Goal: Check status: Check status

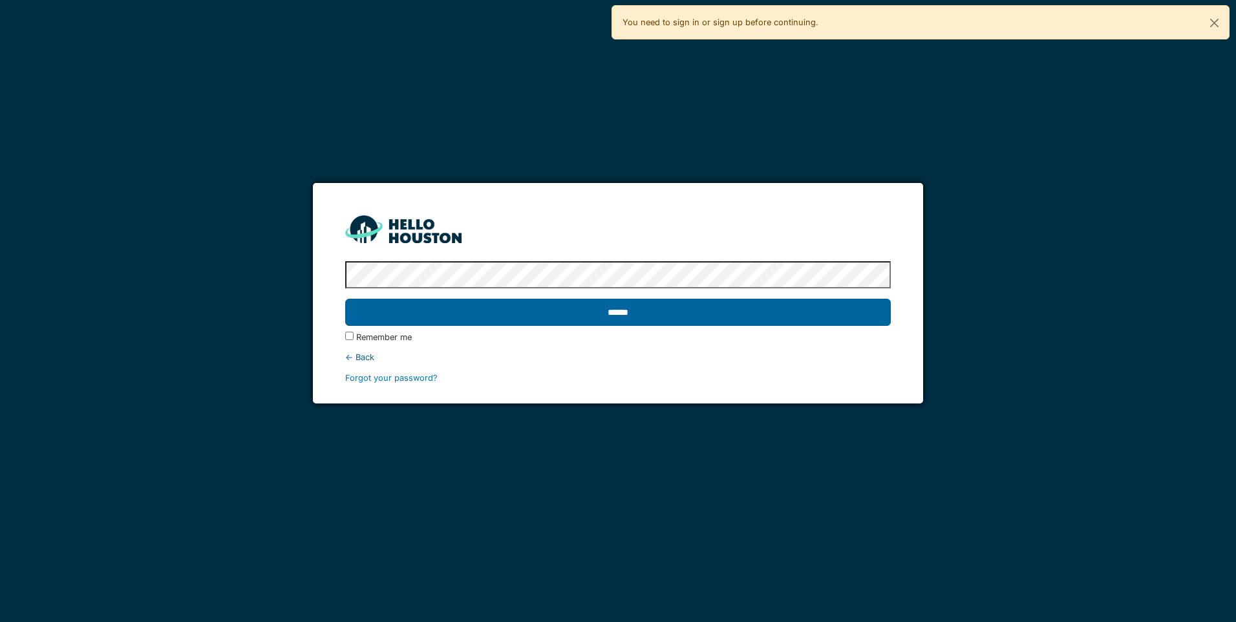
click at [696, 319] on input "******" at bounding box center [617, 312] width 545 height 27
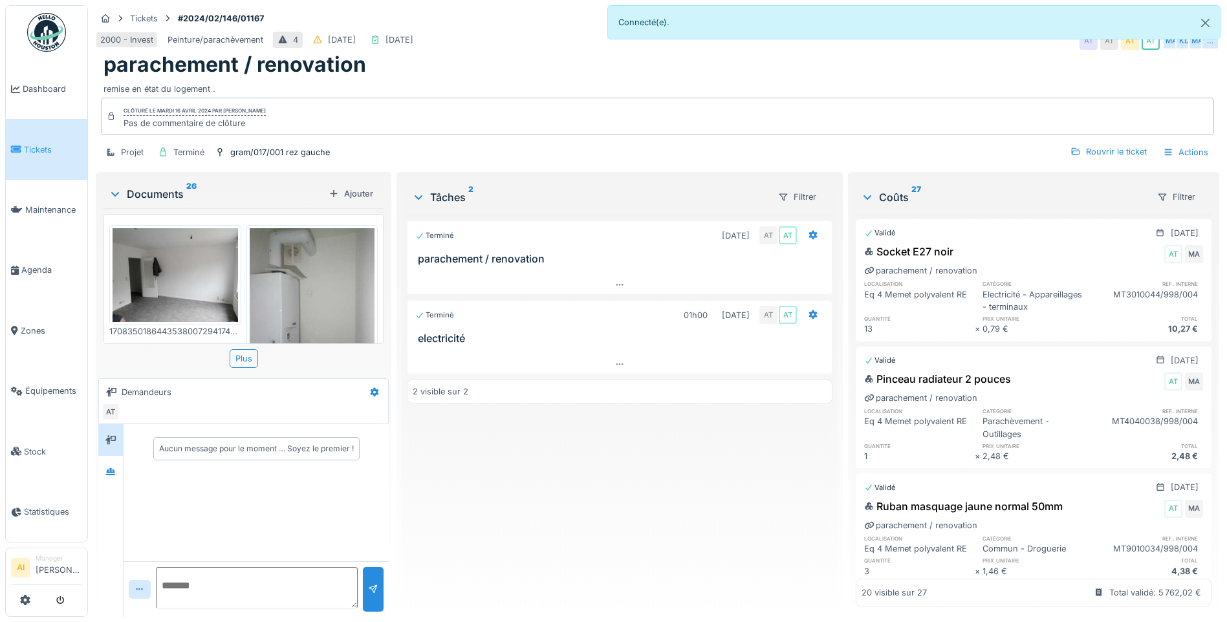
click at [197, 263] on img at bounding box center [175, 275] width 125 height 94
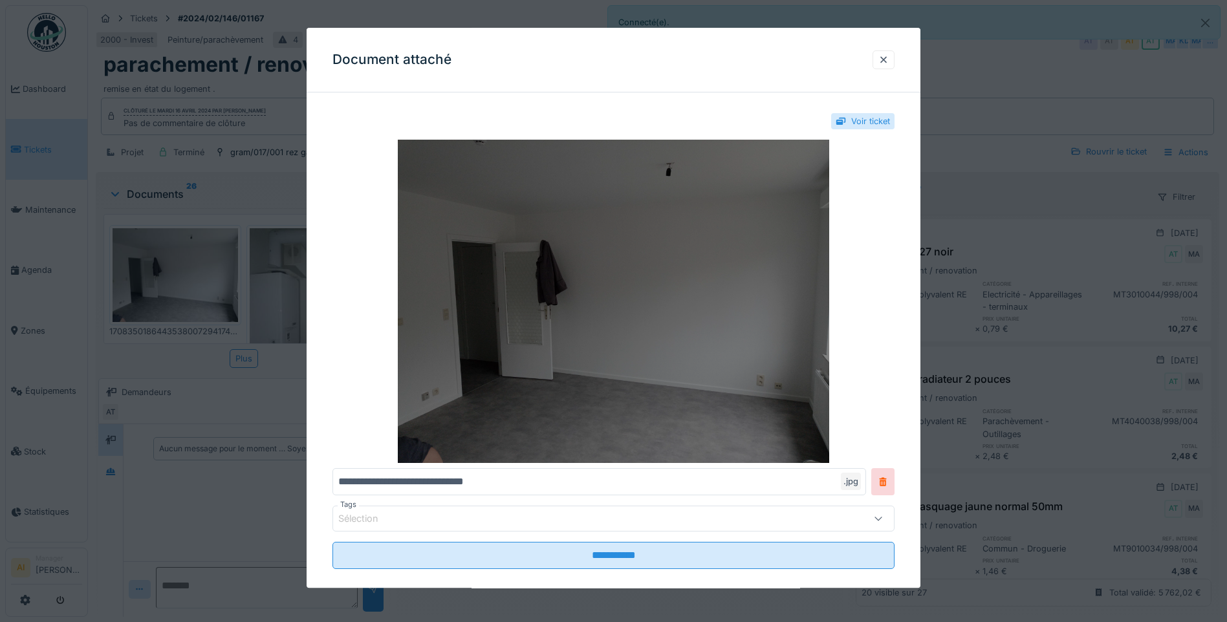
click at [665, 283] on img at bounding box center [613, 301] width 562 height 323
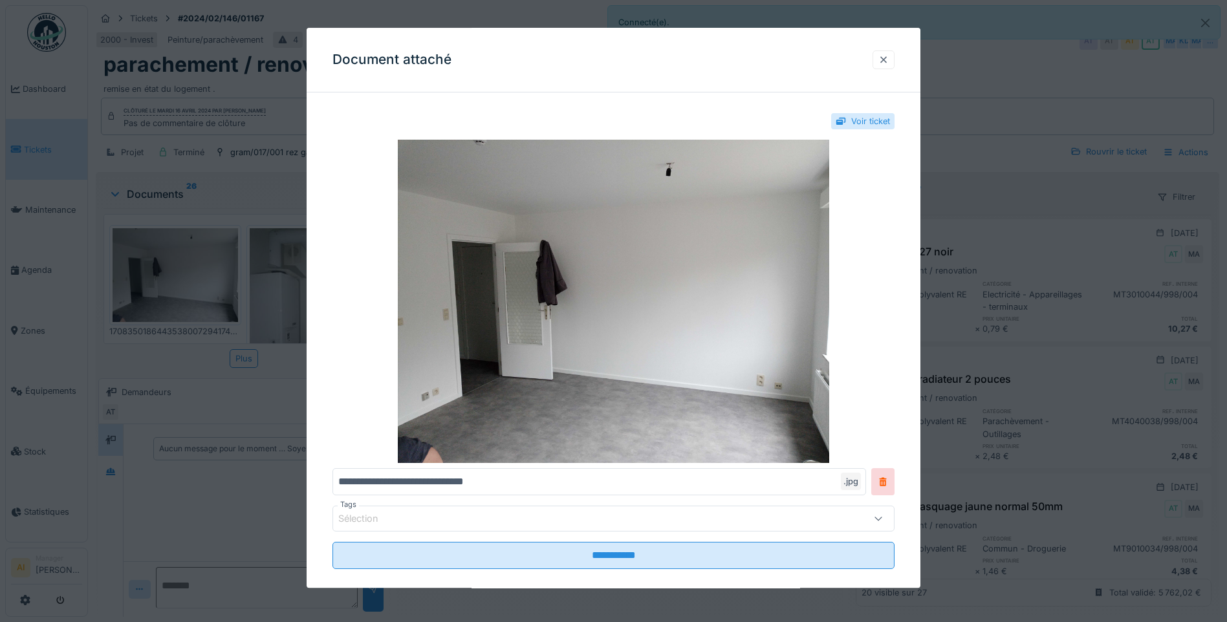
click at [889, 63] on div at bounding box center [883, 60] width 10 height 12
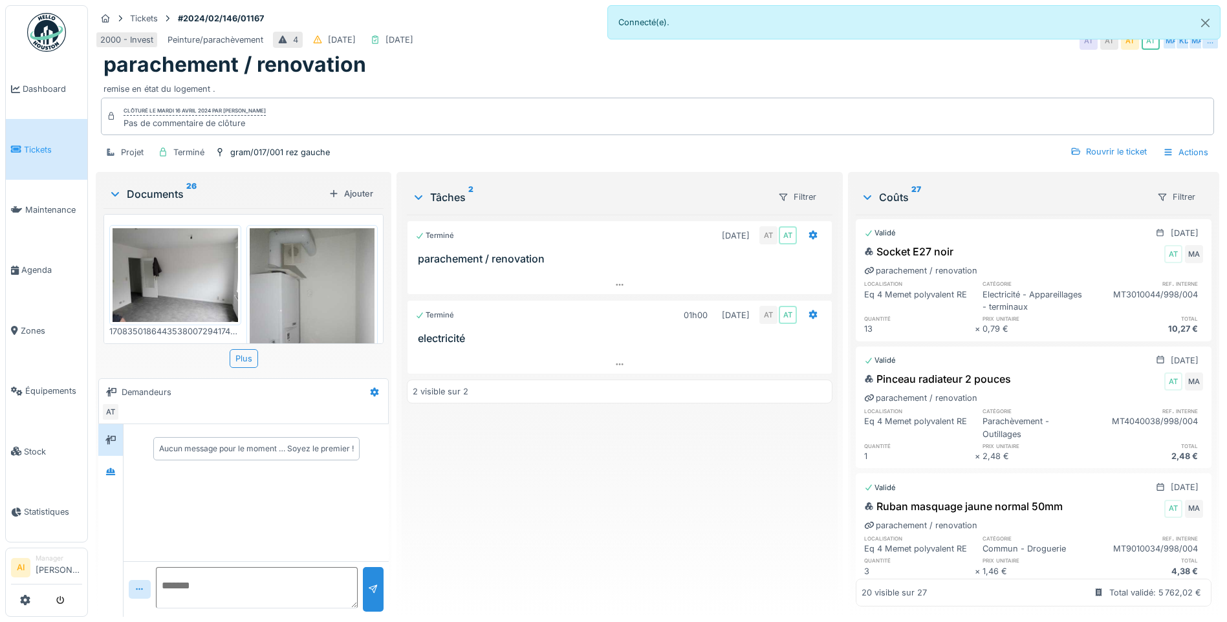
click at [316, 264] on img at bounding box center [312, 311] width 125 height 167
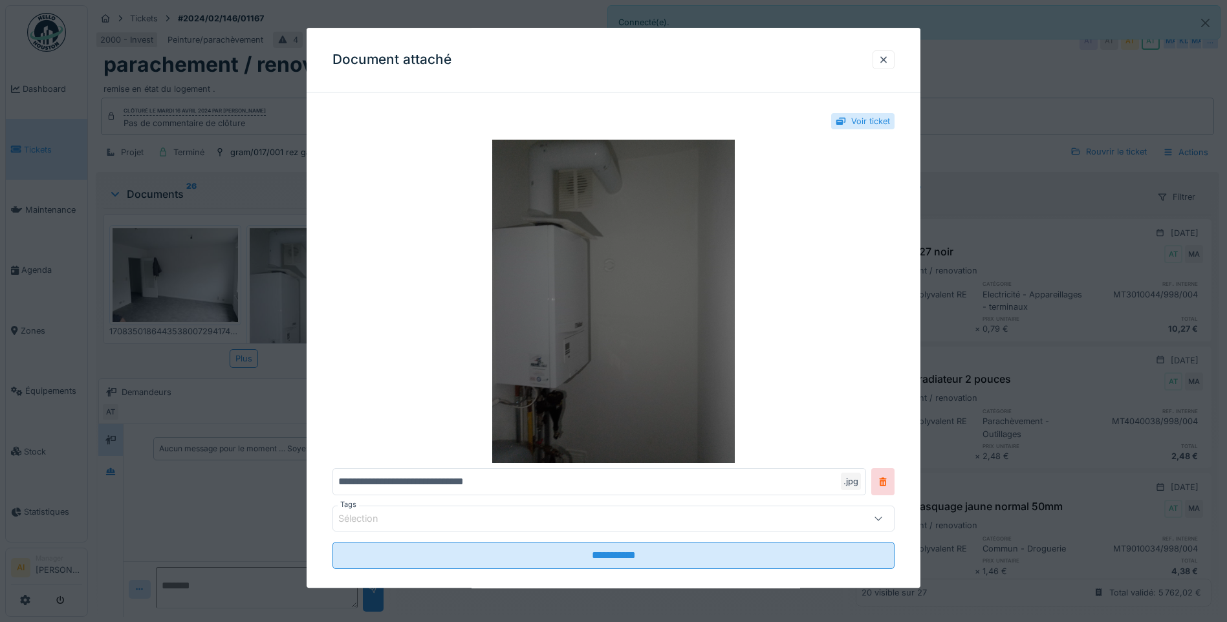
click at [645, 270] on img at bounding box center [613, 301] width 562 height 323
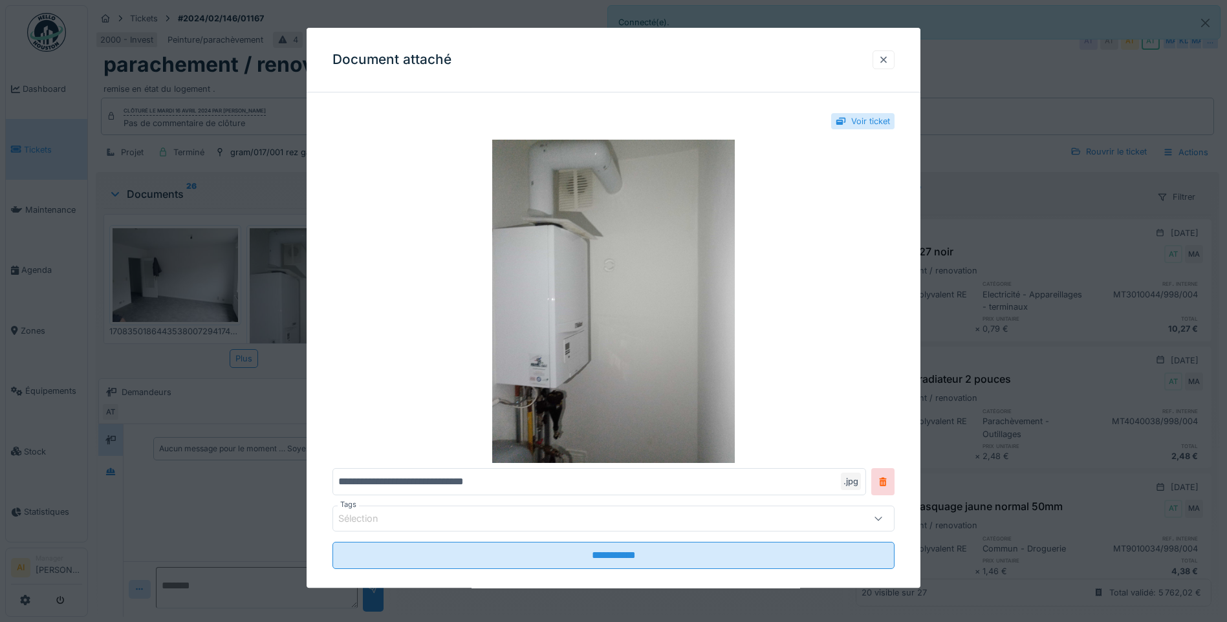
click at [885, 58] on div at bounding box center [883, 60] width 10 height 12
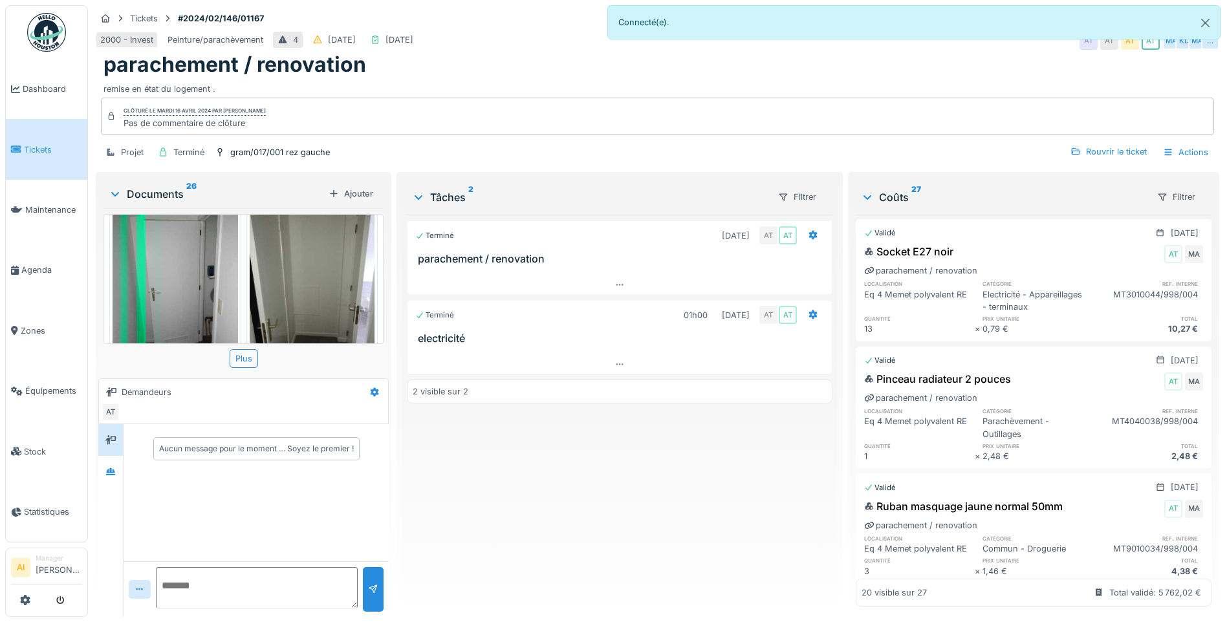
scroll to position [250, 0]
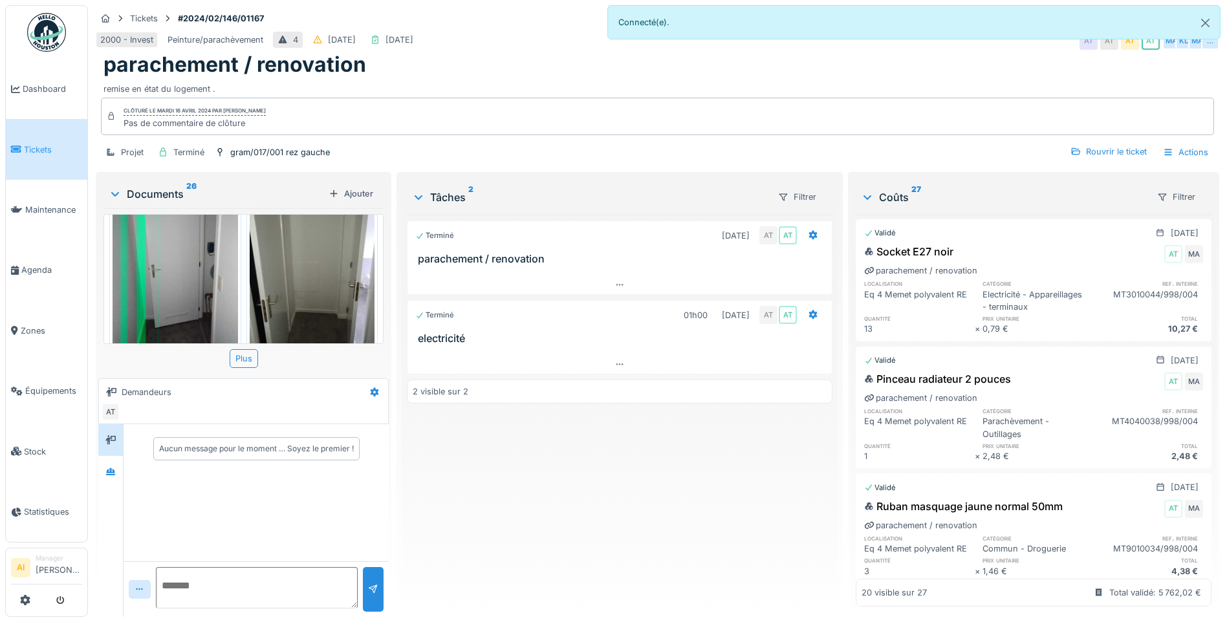
click at [233, 248] on div at bounding box center [175, 263] width 132 height 173
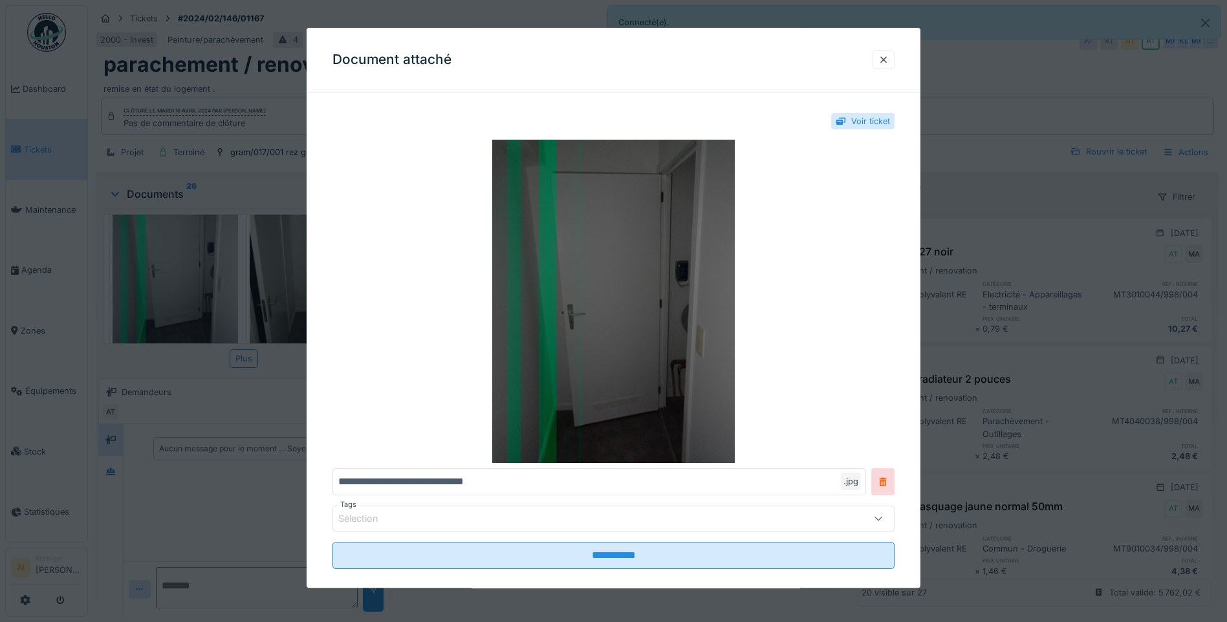
click at [671, 296] on img at bounding box center [613, 301] width 562 height 323
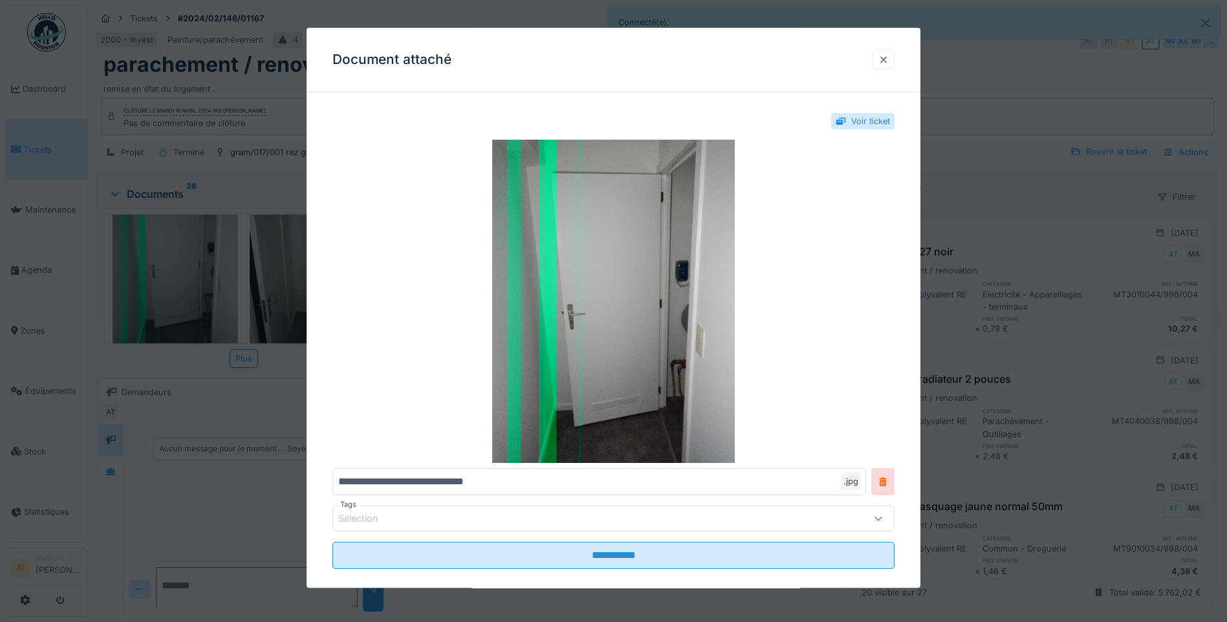
click at [882, 58] on div at bounding box center [883, 59] width 22 height 19
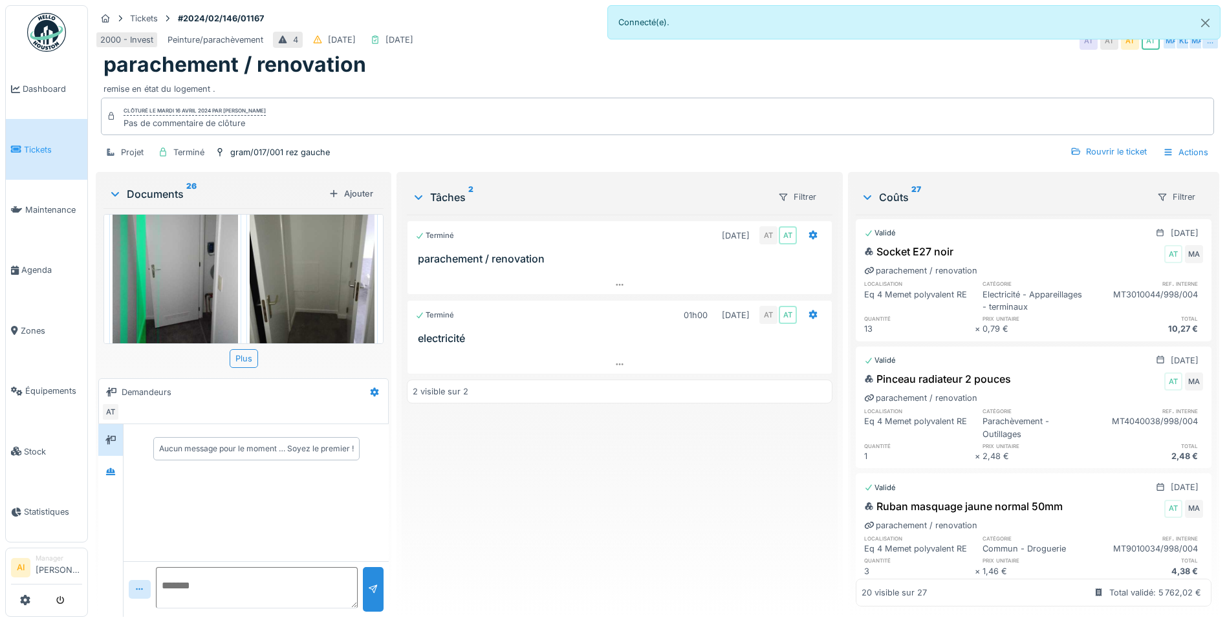
scroll to position [314, 0]
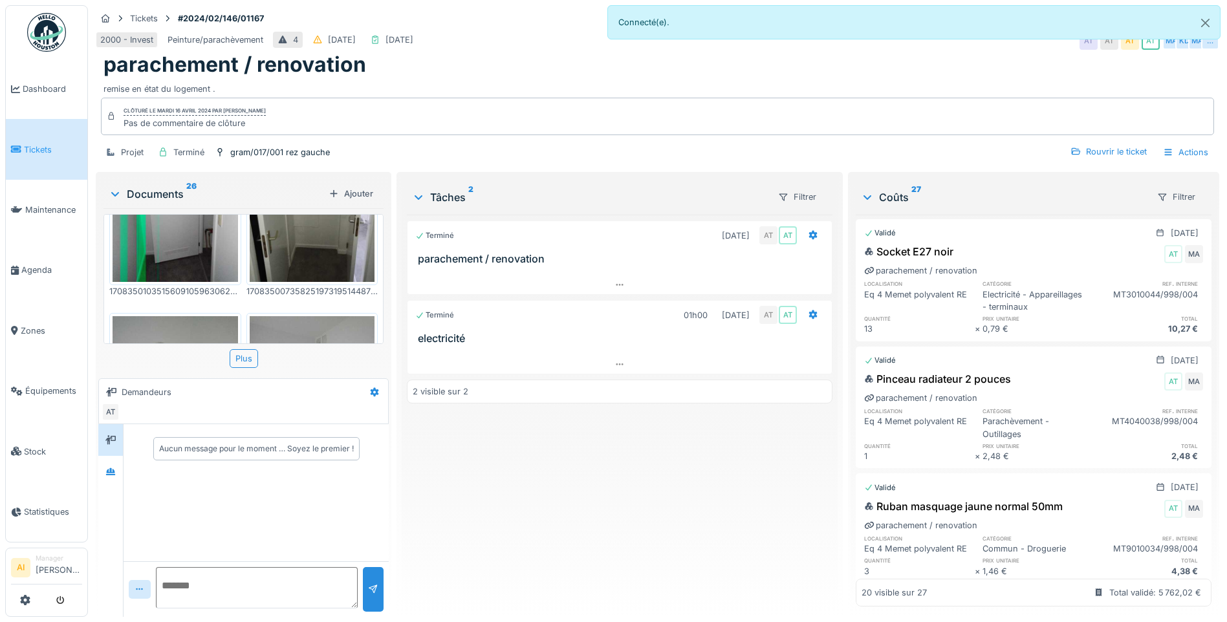
click at [163, 237] on img at bounding box center [175, 198] width 125 height 167
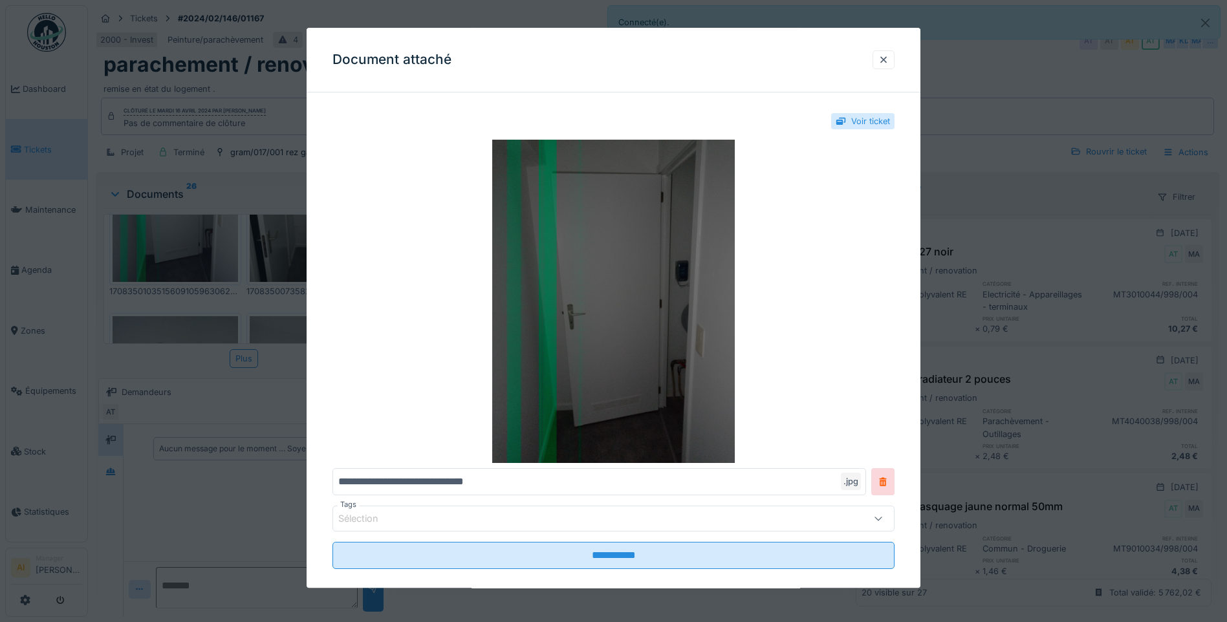
click at [626, 272] on img at bounding box center [613, 301] width 562 height 323
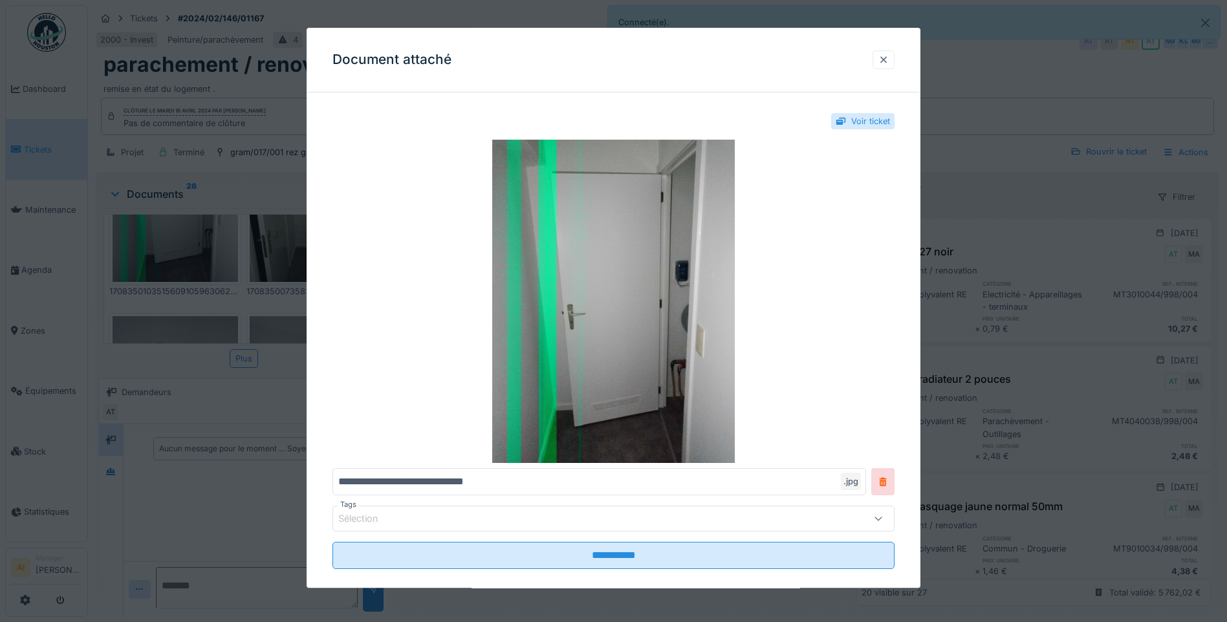
click at [889, 56] on div at bounding box center [883, 60] width 10 height 12
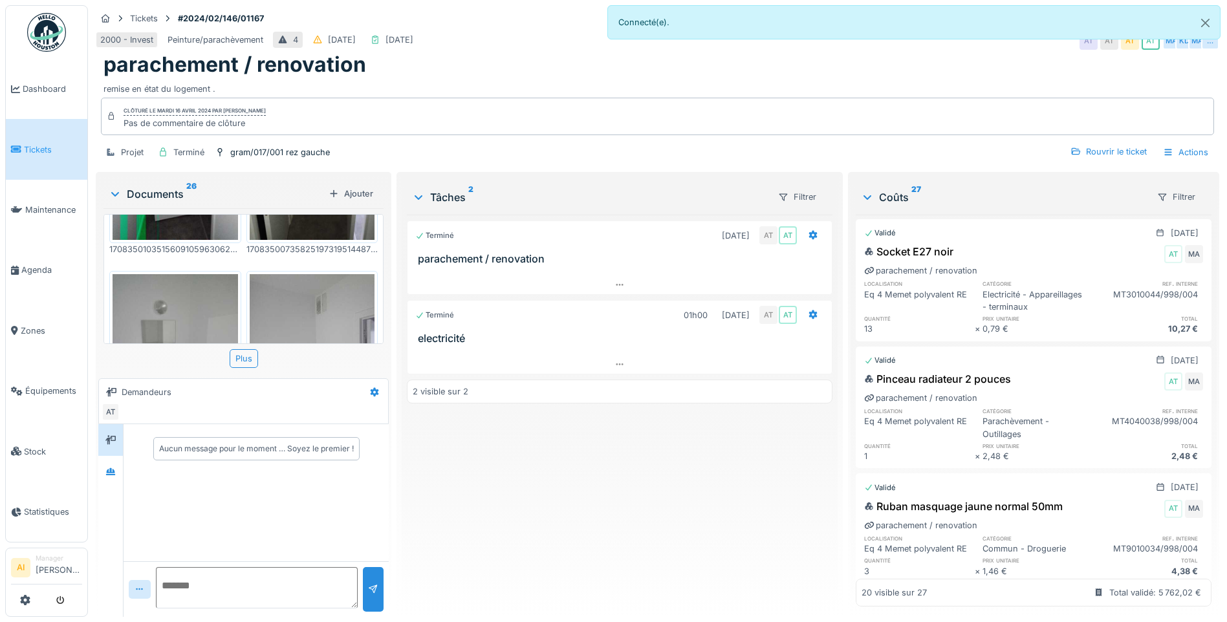
scroll to position [379, 0]
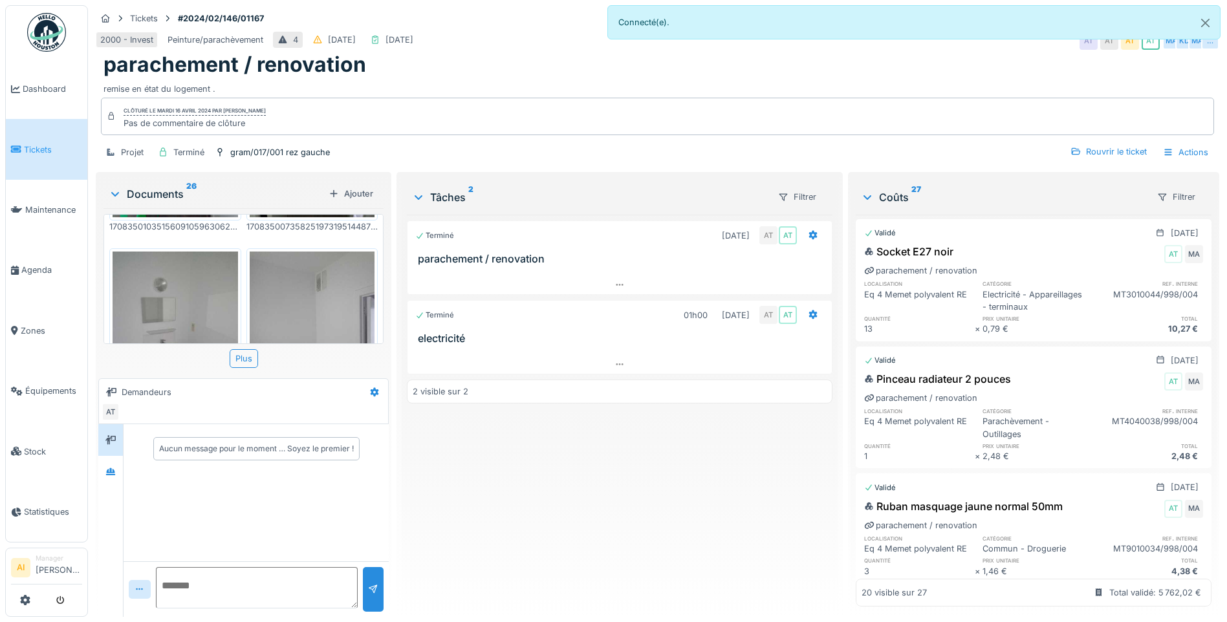
click at [176, 254] on img at bounding box center [175, 335] width 125 height 167
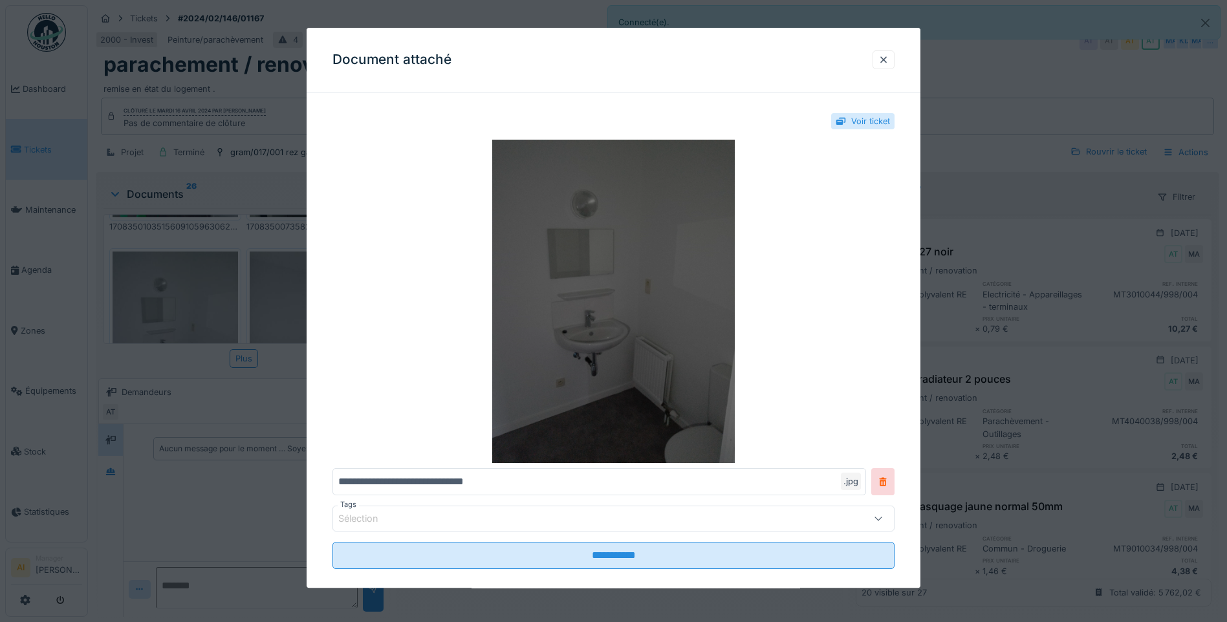
click at [570, 259] on img at bounding box center [613, 301] width 562 height 323
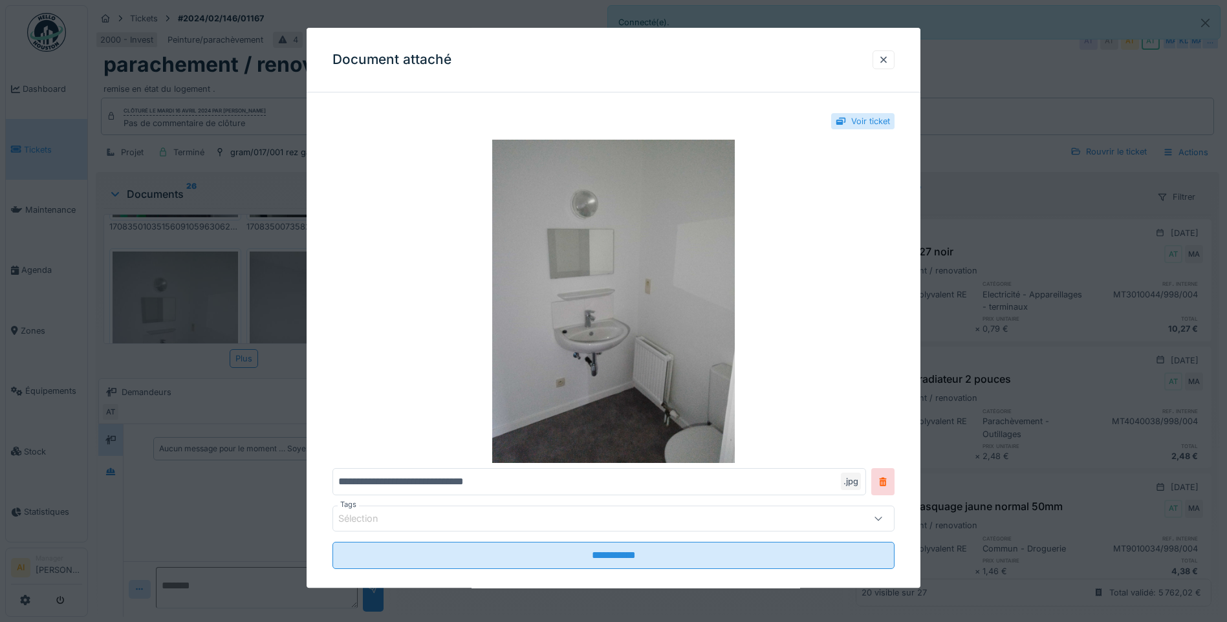
click at [893, 56] on div at bounding box center [883, 59] width 22 height 19
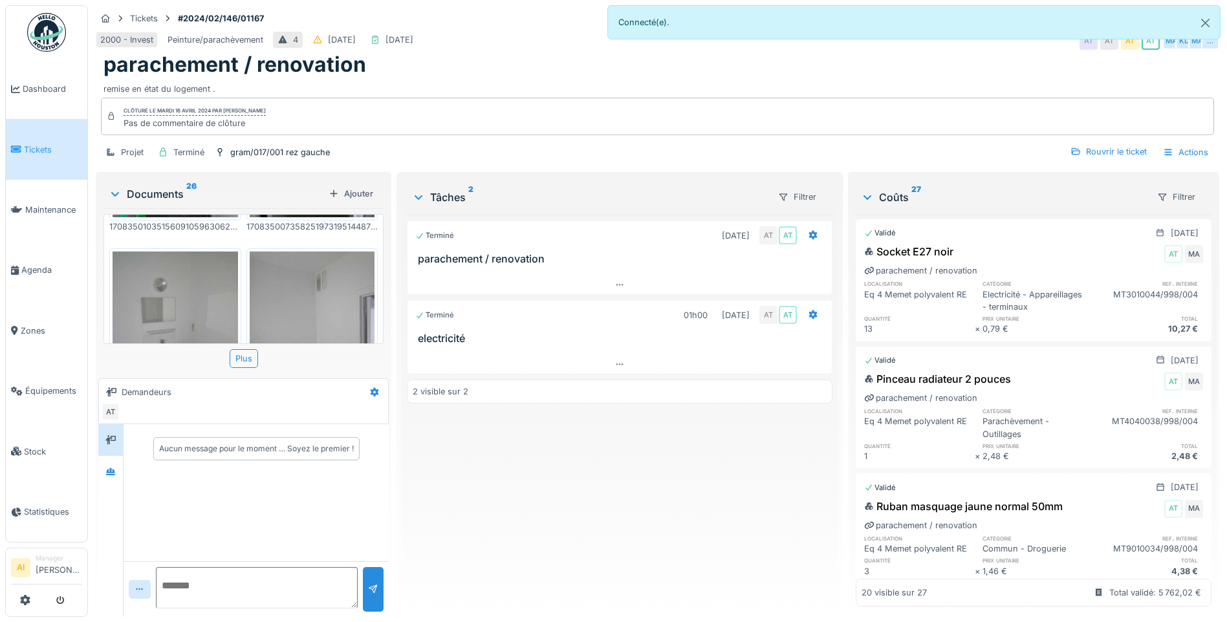
scroll to position [10, 0]
click at [310, 261] on img at bounding box center [312, 335] width 125 height 167
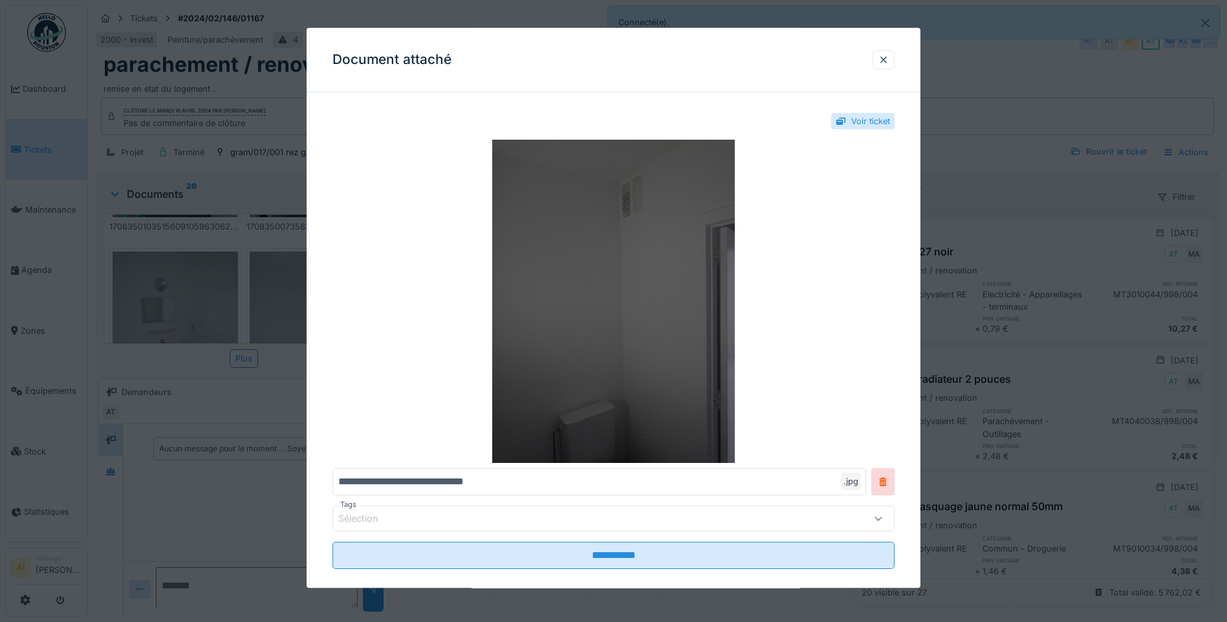
scroll to position [17, 0]
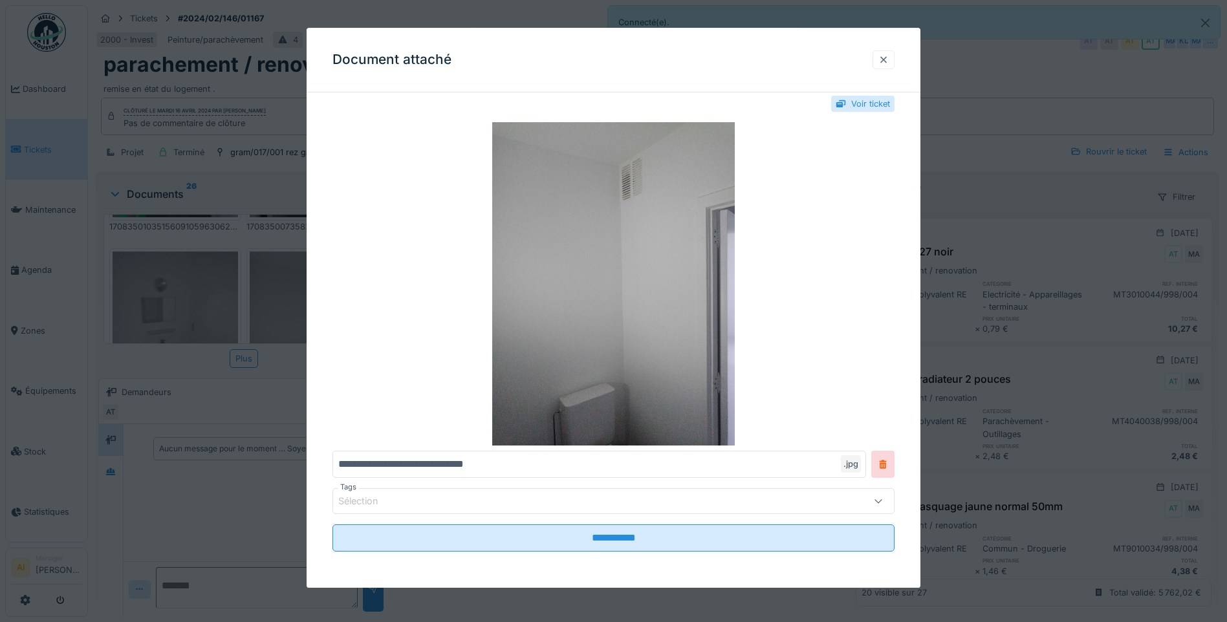
click at [889, 58] on div at bounding box center [883, 60] width 10 height 12
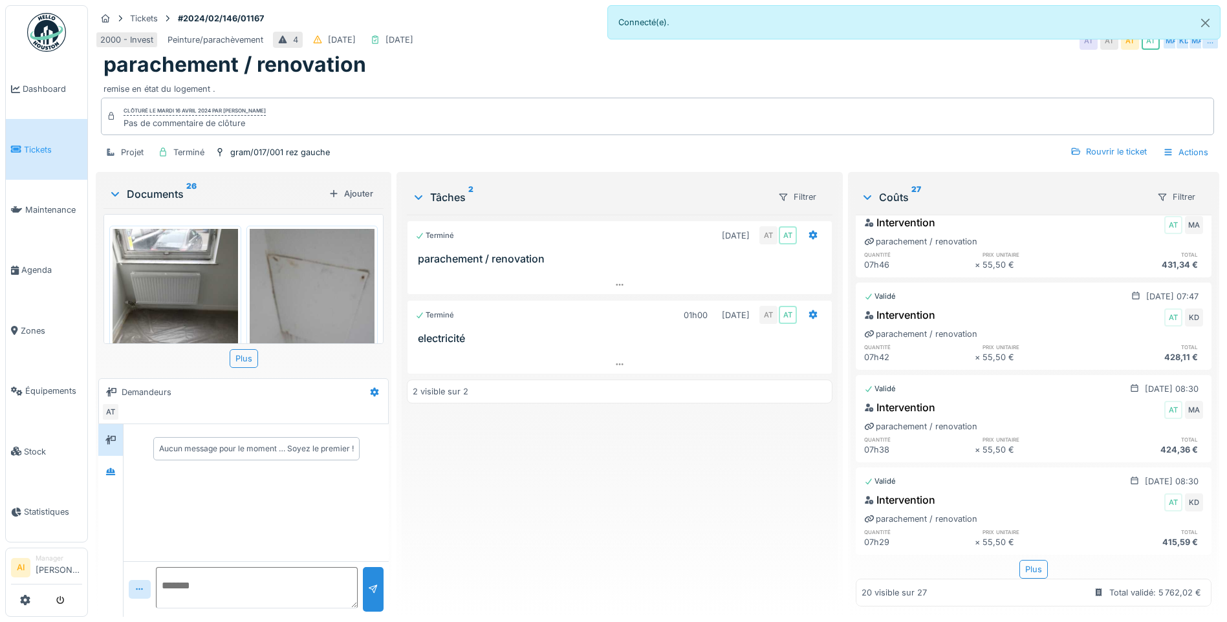
scroll to position [1855, 0]
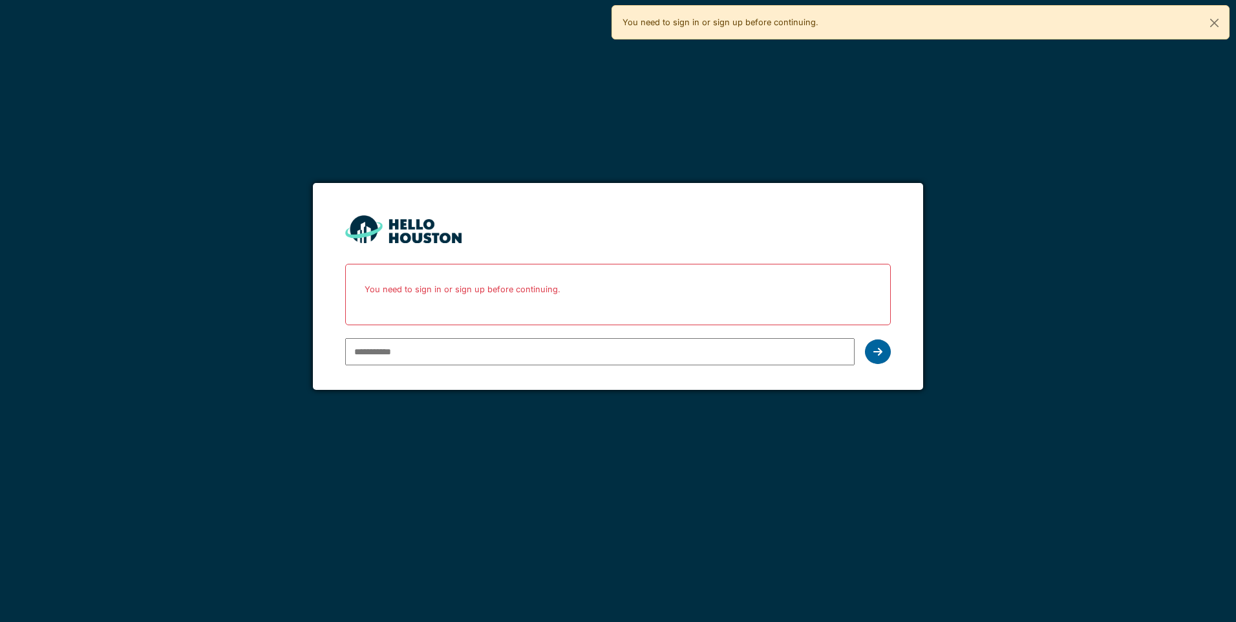
type input "**********"
click at [867, 353] on div at bounding box center [878, 352] width 26 height 25
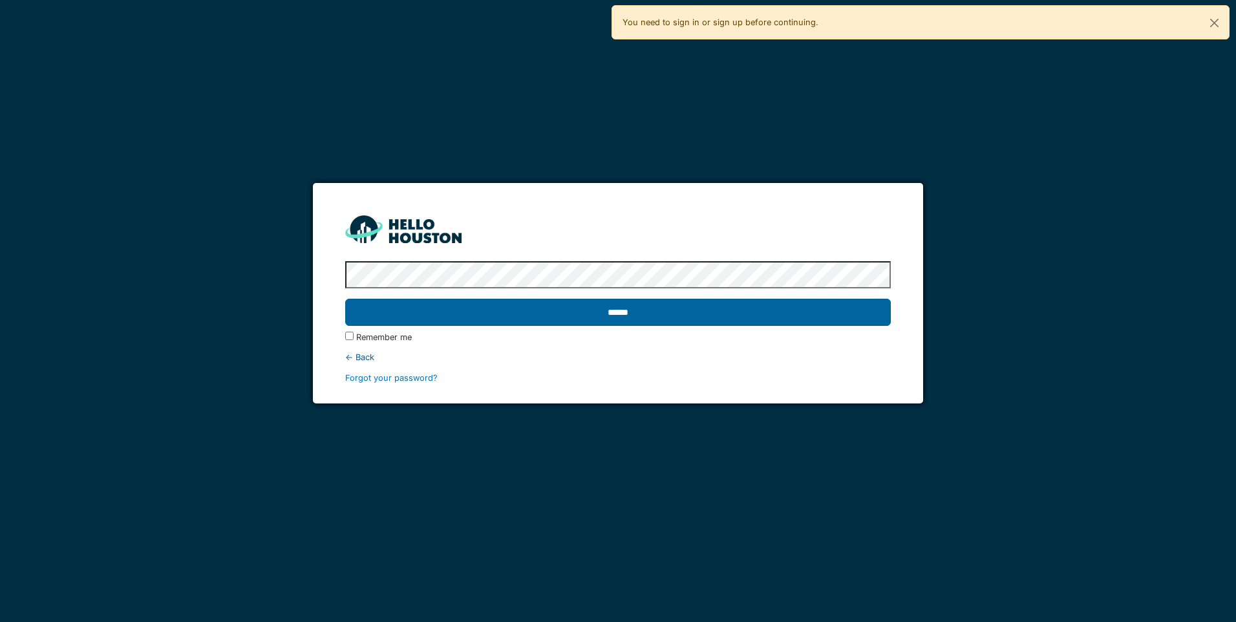
click at [693, 323] on input "******" at bounding box center [617, 312] width 545 height 27
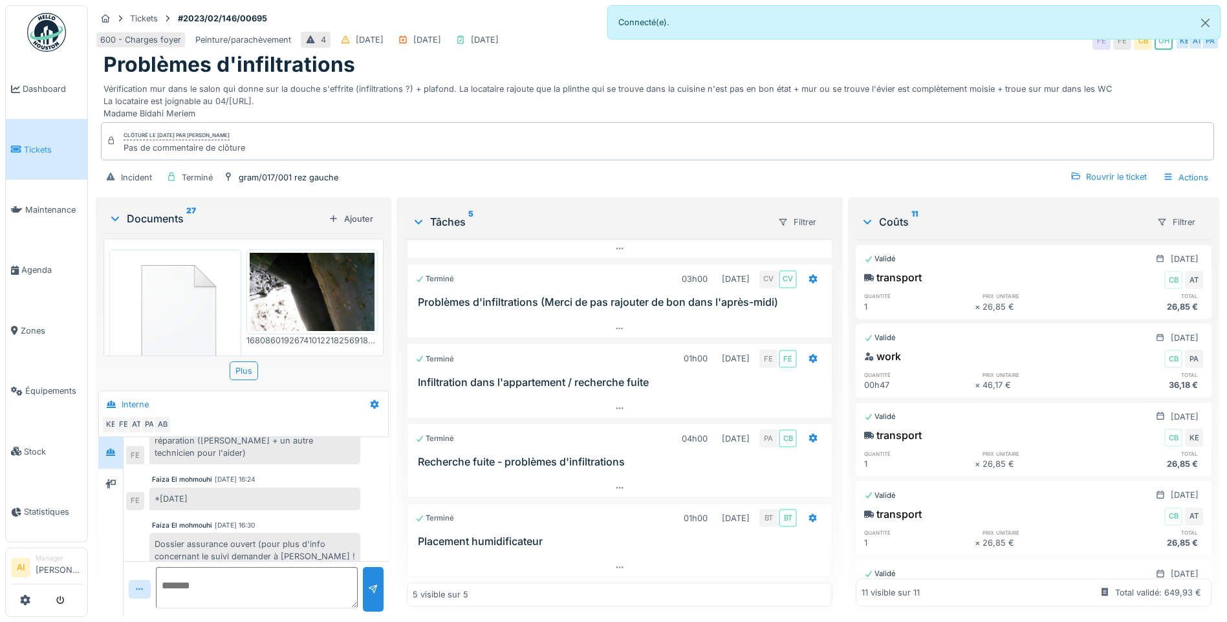
scroll to position [10, 0]
click at [483, 515] on div "Terminé 01h00 [DATE] BT BT" at bounding box center [619, 518] width 409 height 19
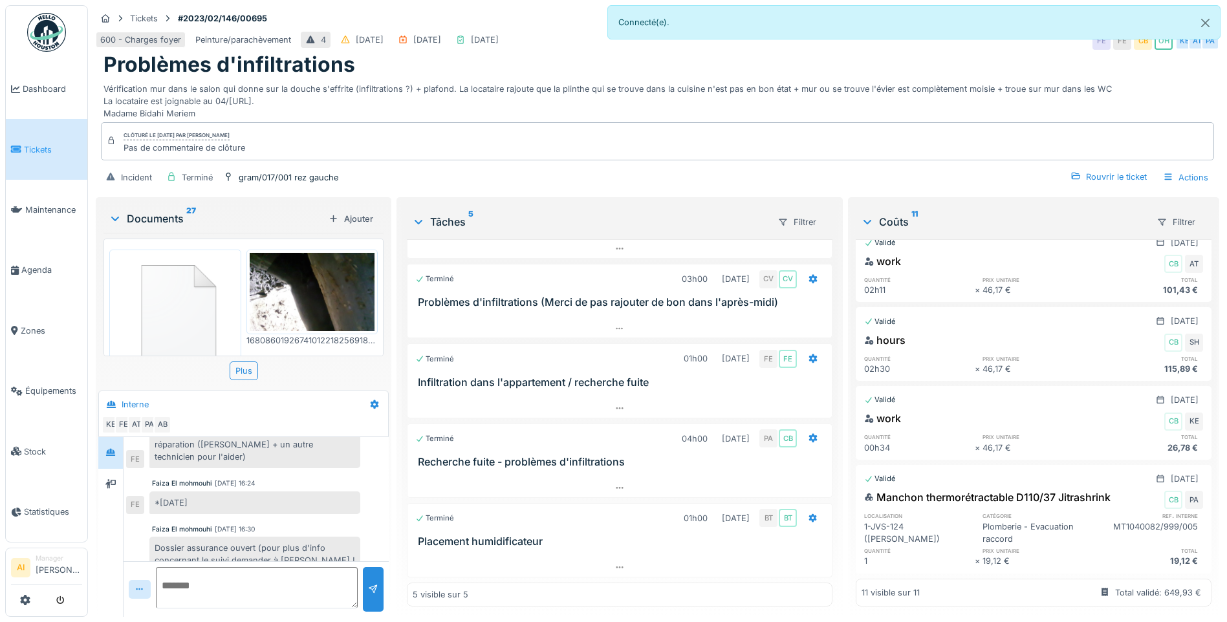
scroll to position [664, 0]
click at [111, 477] on div at bounding box center [110, 485] width 19 height 16
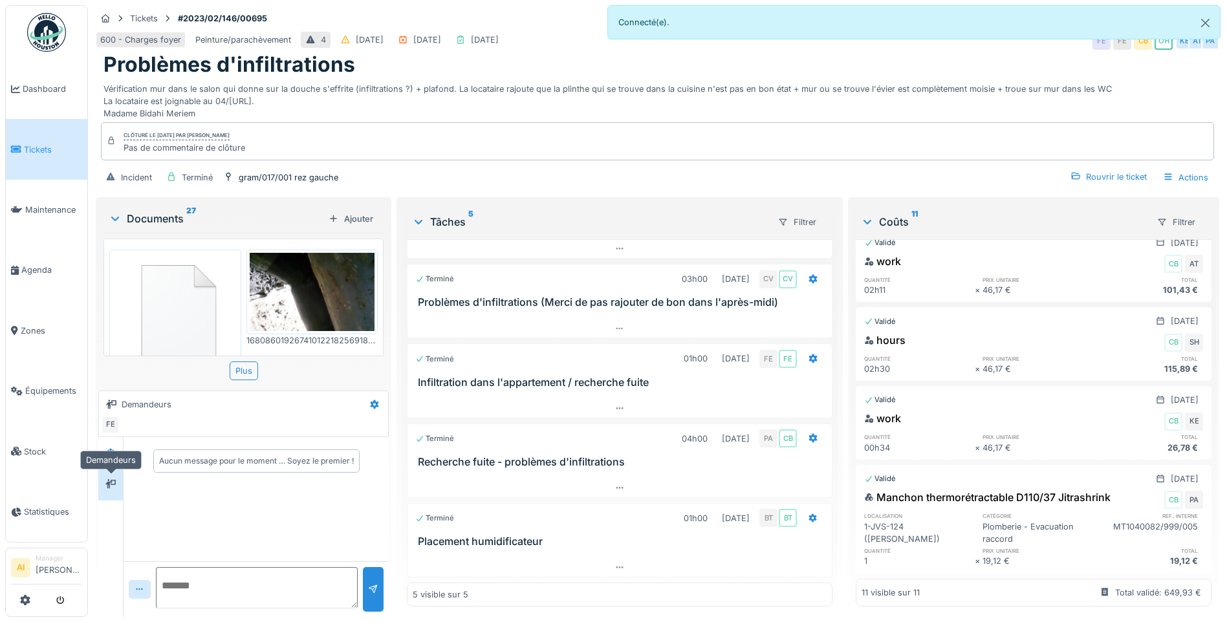
scroll to position [0, 0]
click at [109, 417] on div "FE" at bounding box center [111, 425] width 18 height 18
click at [108, 447] on div at bounding box center [110, 453] width 10 height 12
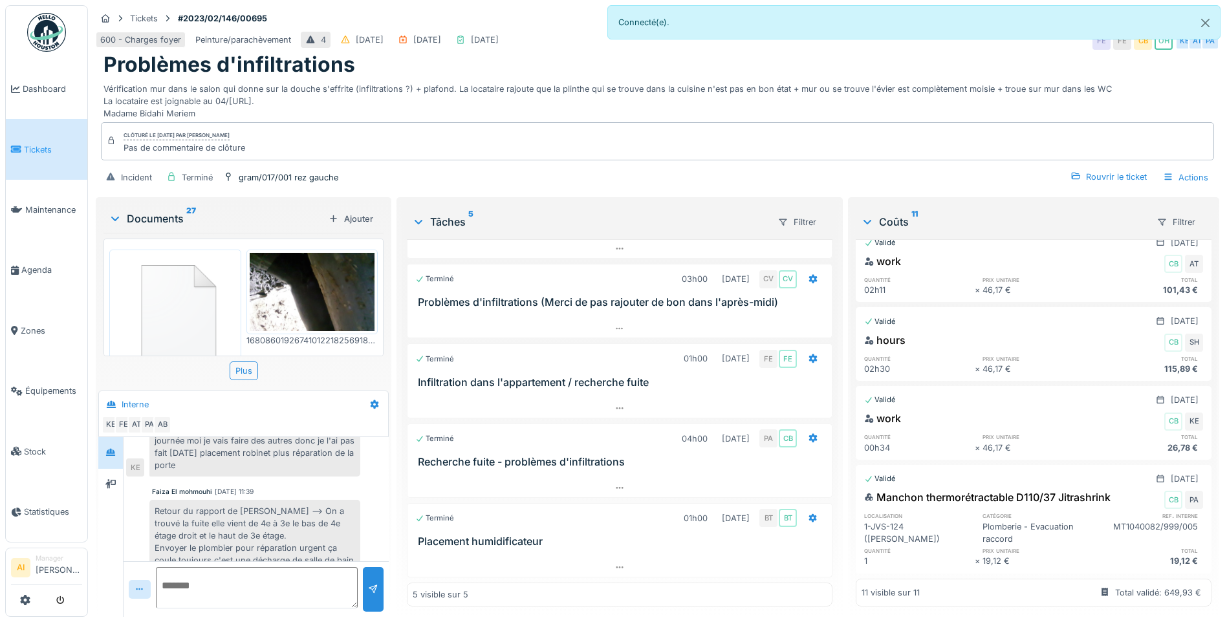
scroll to position [194, 0]
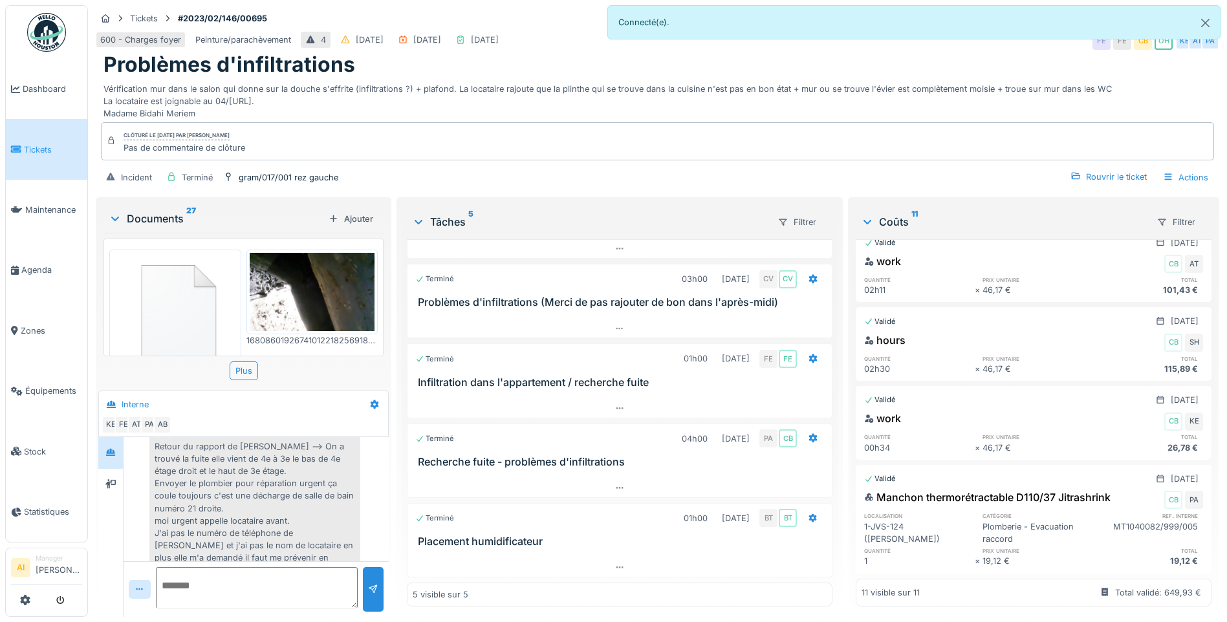
click at [277, 437] on div "Retour du rapport de [PERSON_NAME] --> On a trouvé la fuite elle vient de 4e à …" at bounding box center [254, 508] width 211 height 147
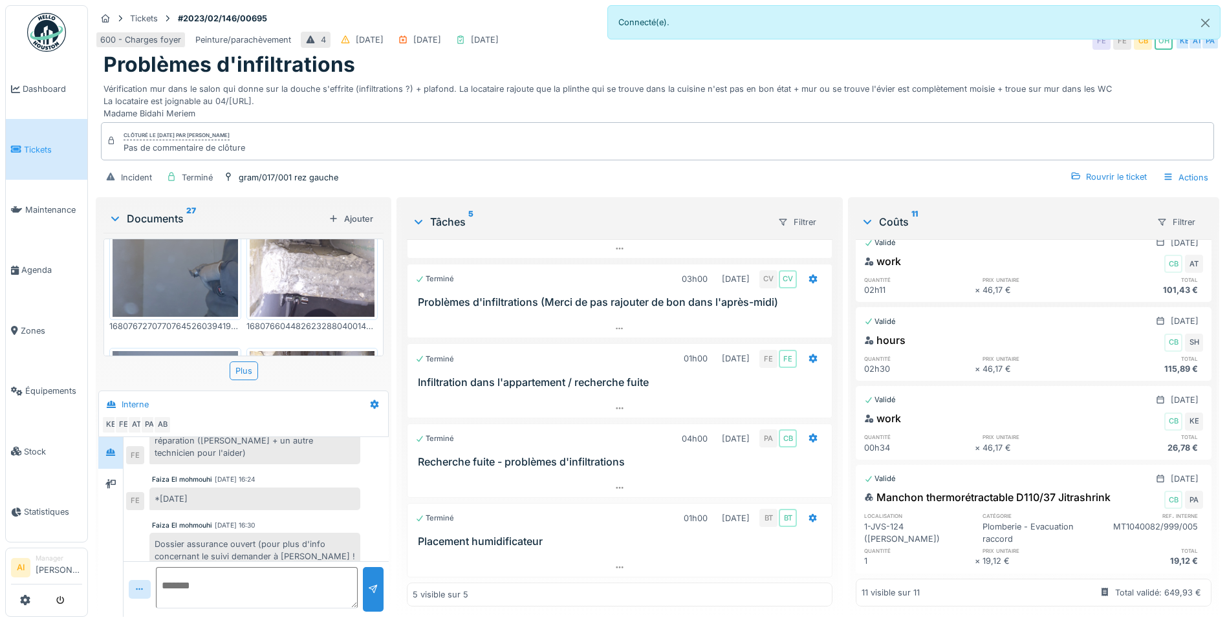
scroll to position [1919, 0]
